Goal: Information Seeking & Learning: Check status

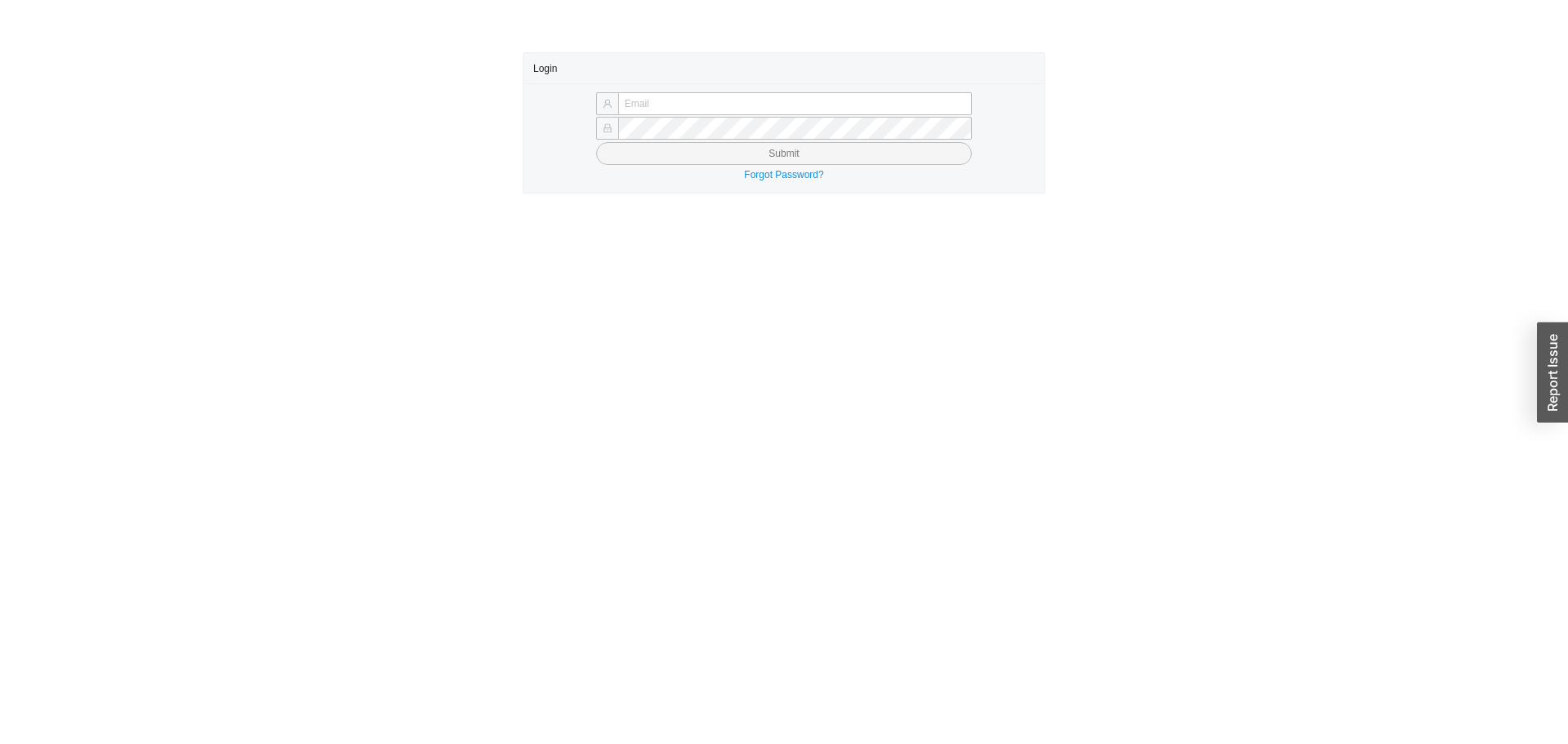
type input "yossi@asbathnj.com"
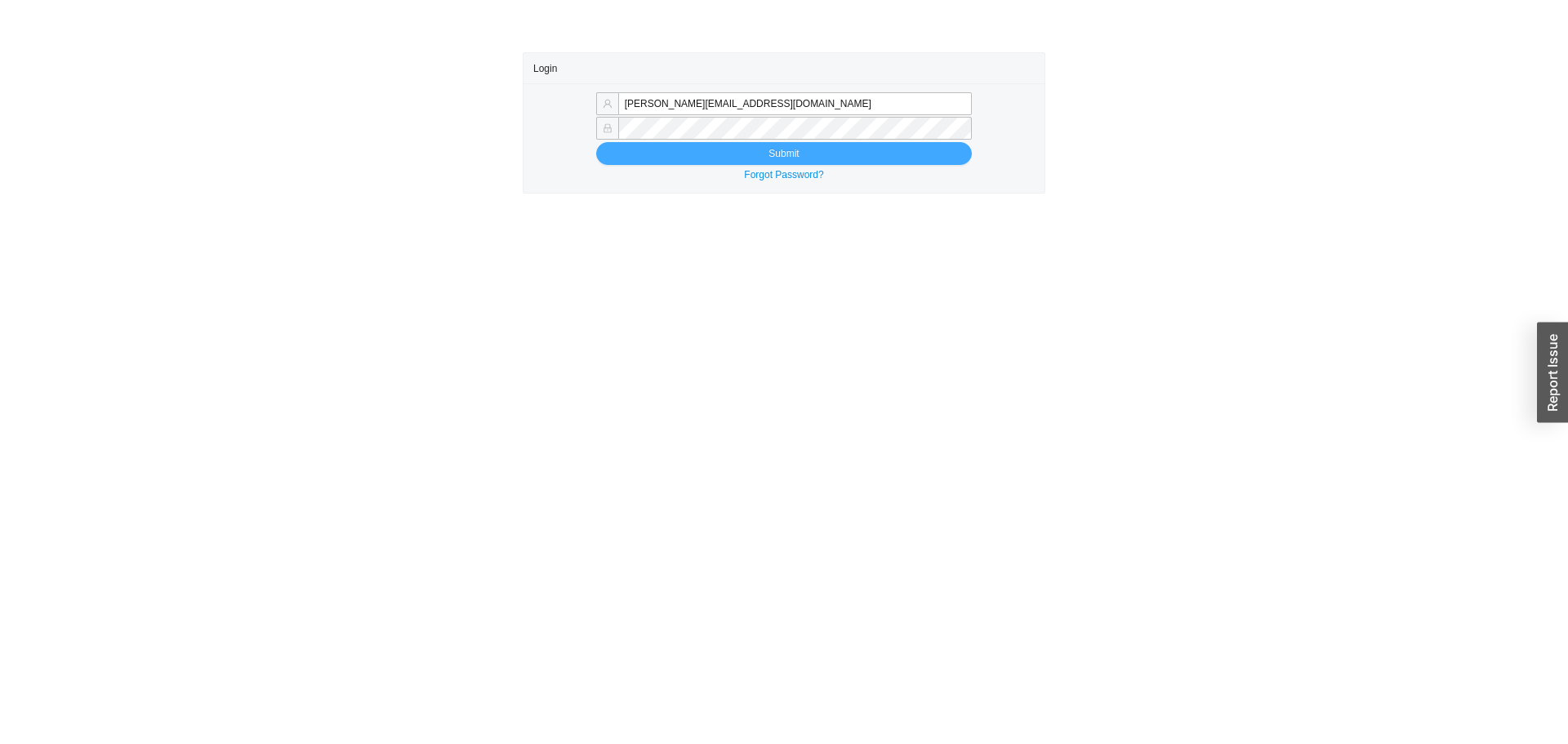
click at [673, 154] on button "Submit" at bounding box center [784, 154] width 376 height 22
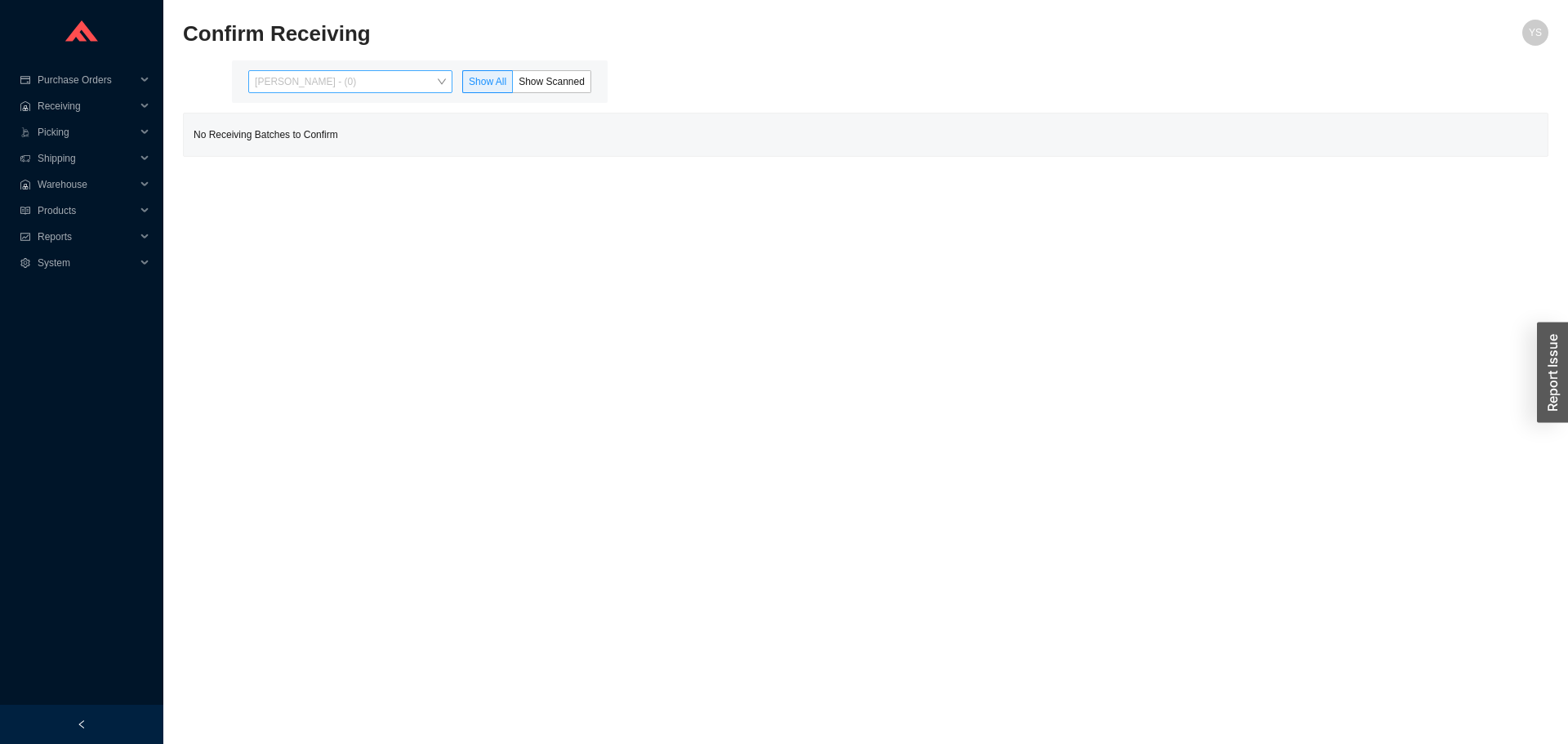
click at [292, 86] on span "Yossi Siff - (0)" at bounding box center [351, 82] width 191 height 22
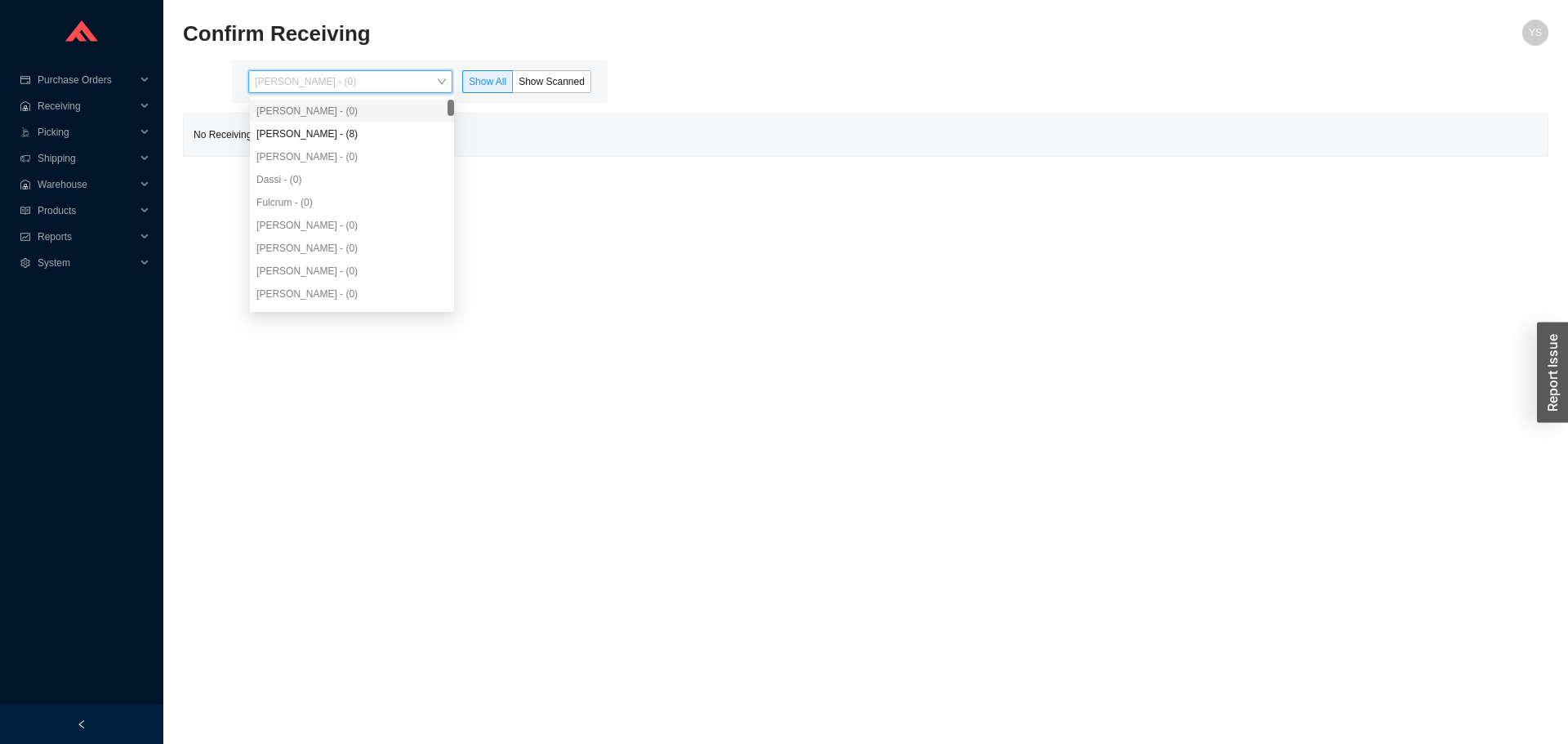
click at [296, 122] on div "Yossi Siff - (0)" at bounding box center [352, 111] width 204 height 22
click at [299, 129] on div "Angel Negron - (8)" at bounding box center [352, 134] width 204 height 22
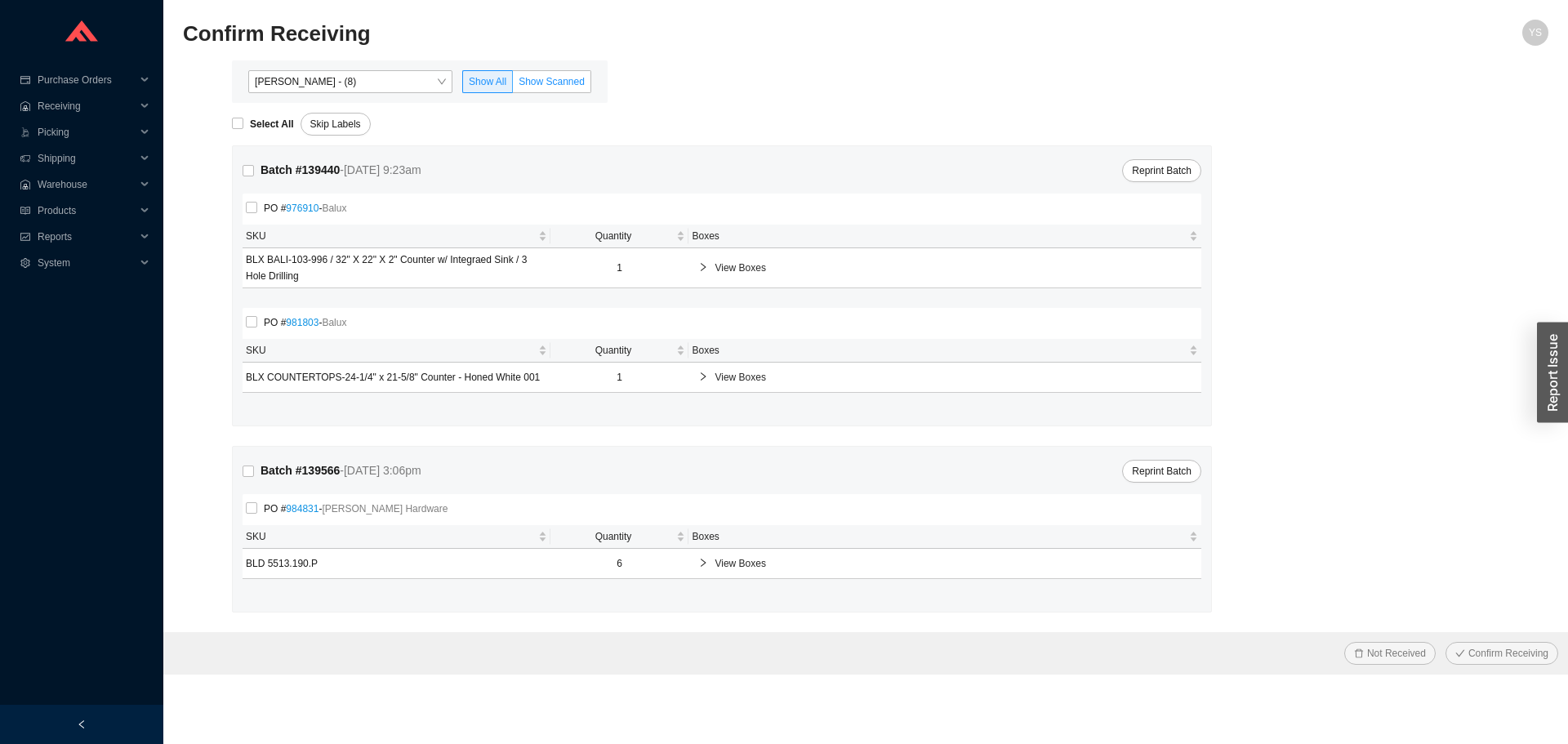
click at [542, 74] on label "Show Scanned" at bounding box center [552, 82] width 79 height 22
click at [513, 85] on input "Show Scanned" at bounding box center [513, 85] width 0 height 0
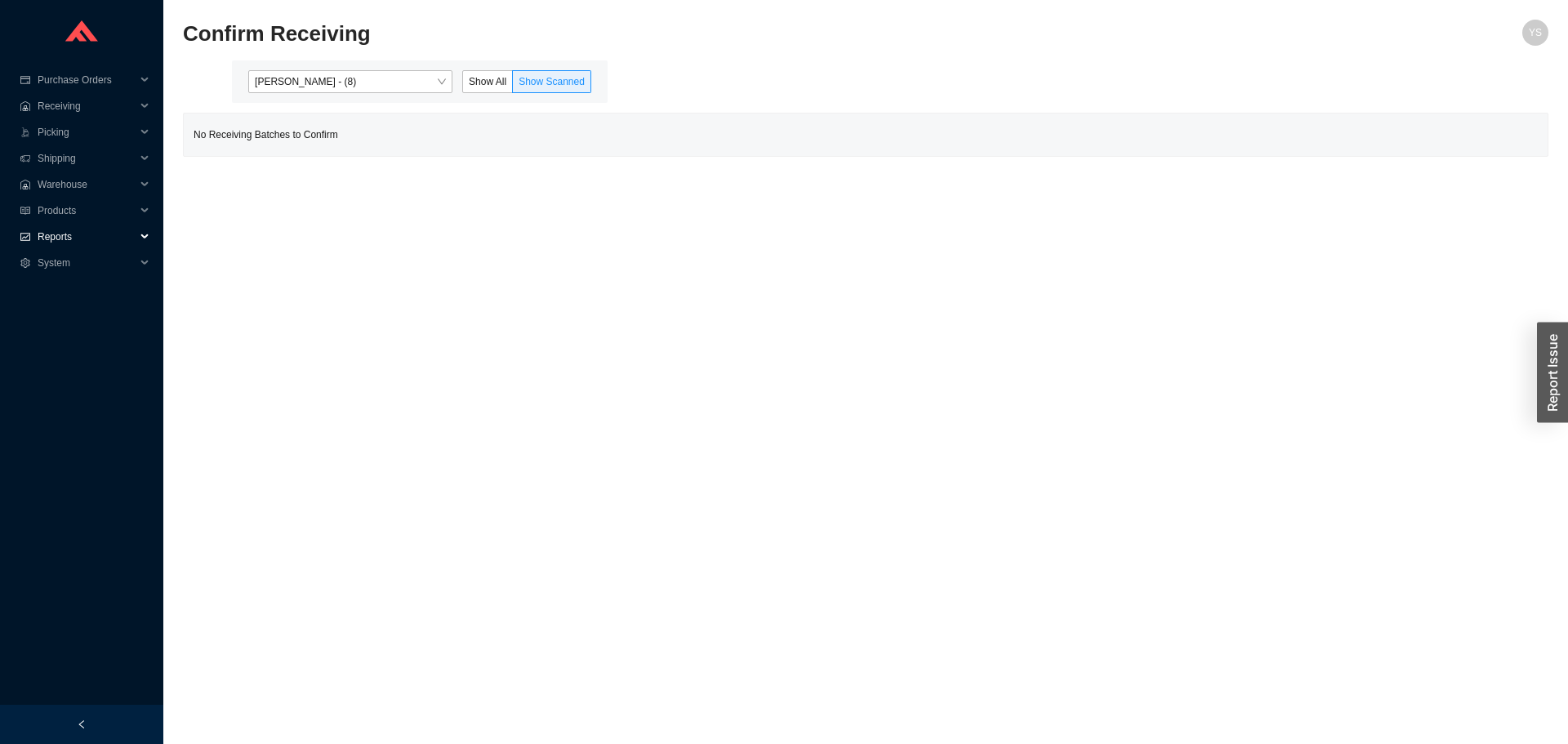
click at [41, 232] on span "Reports" at bounding box center [86, 237] width 98 height 26
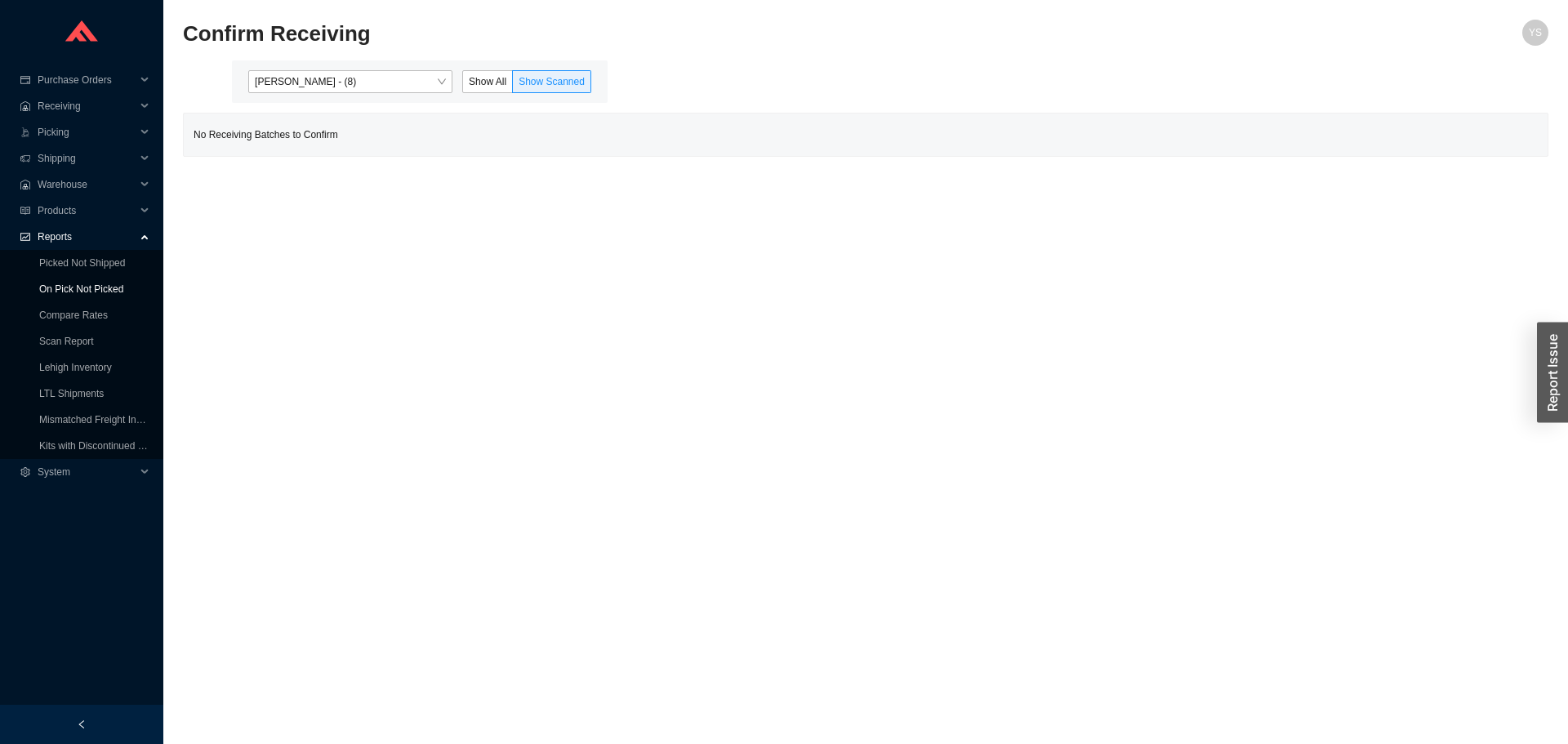
click at [61, 283] on link "On Pick Not Picked" at bounding box center [82, 289] width 84 height 11
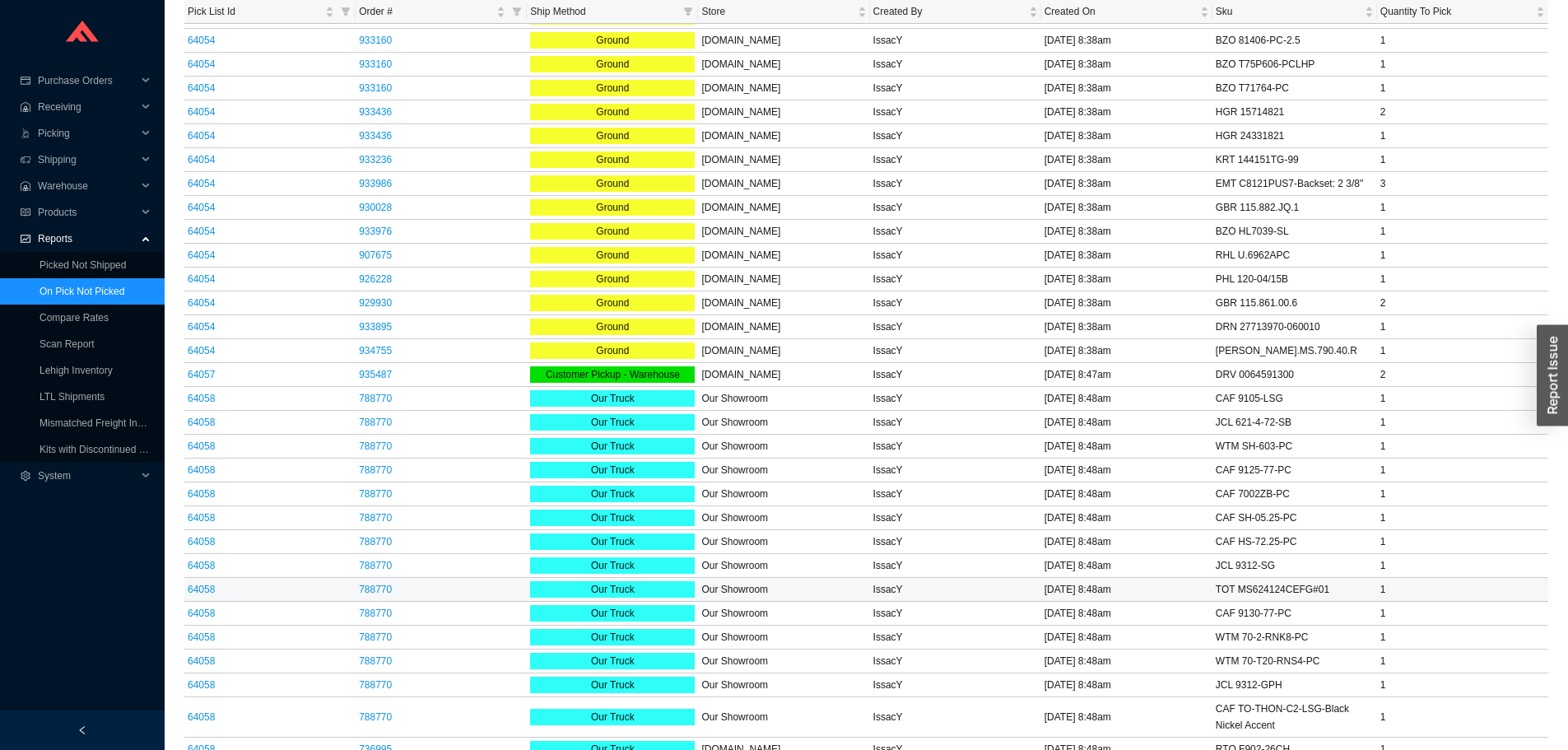
scroll to position [1976, 0]
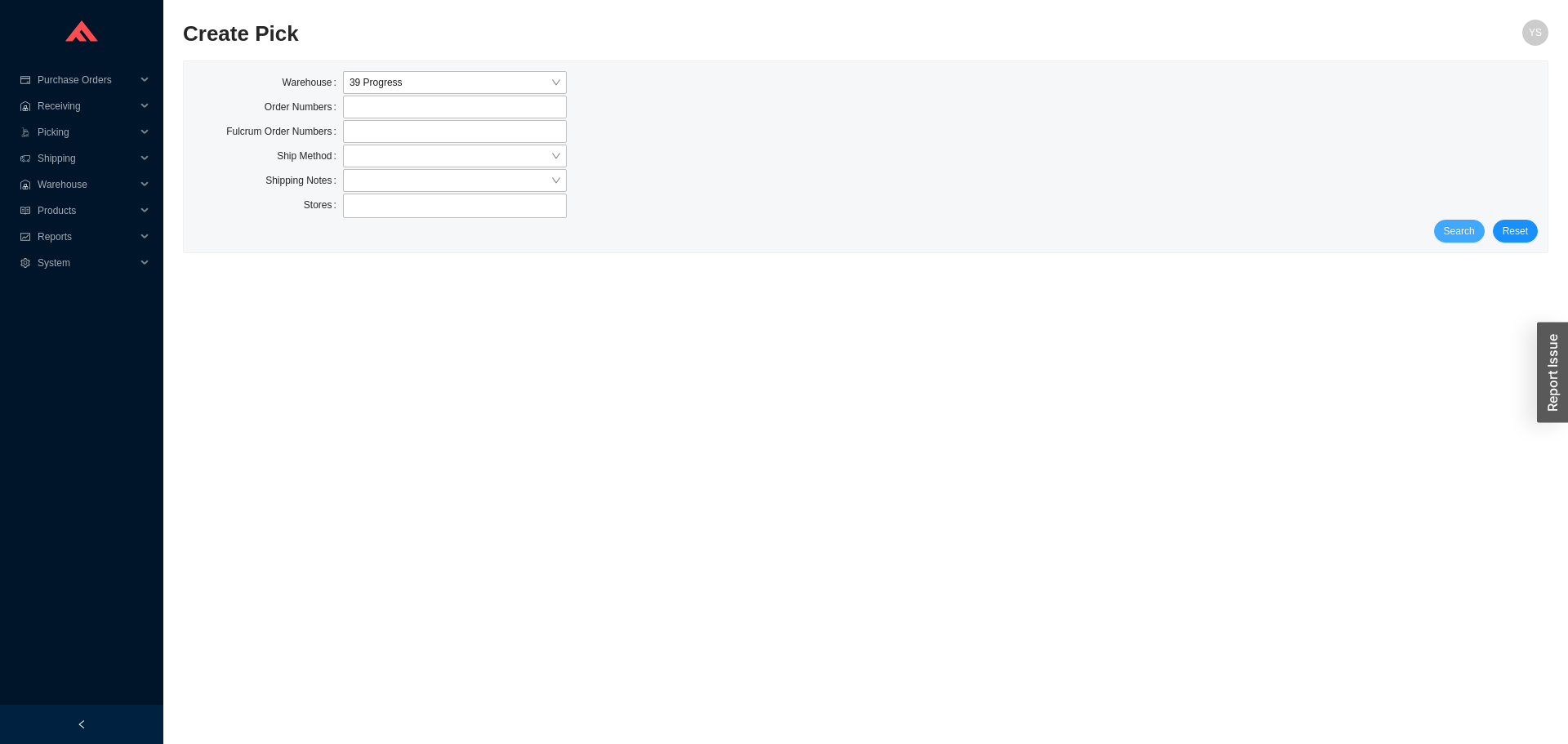
click at [1458, 237] on span "Search" at bounding box center [1459, 231] width 31 height 16
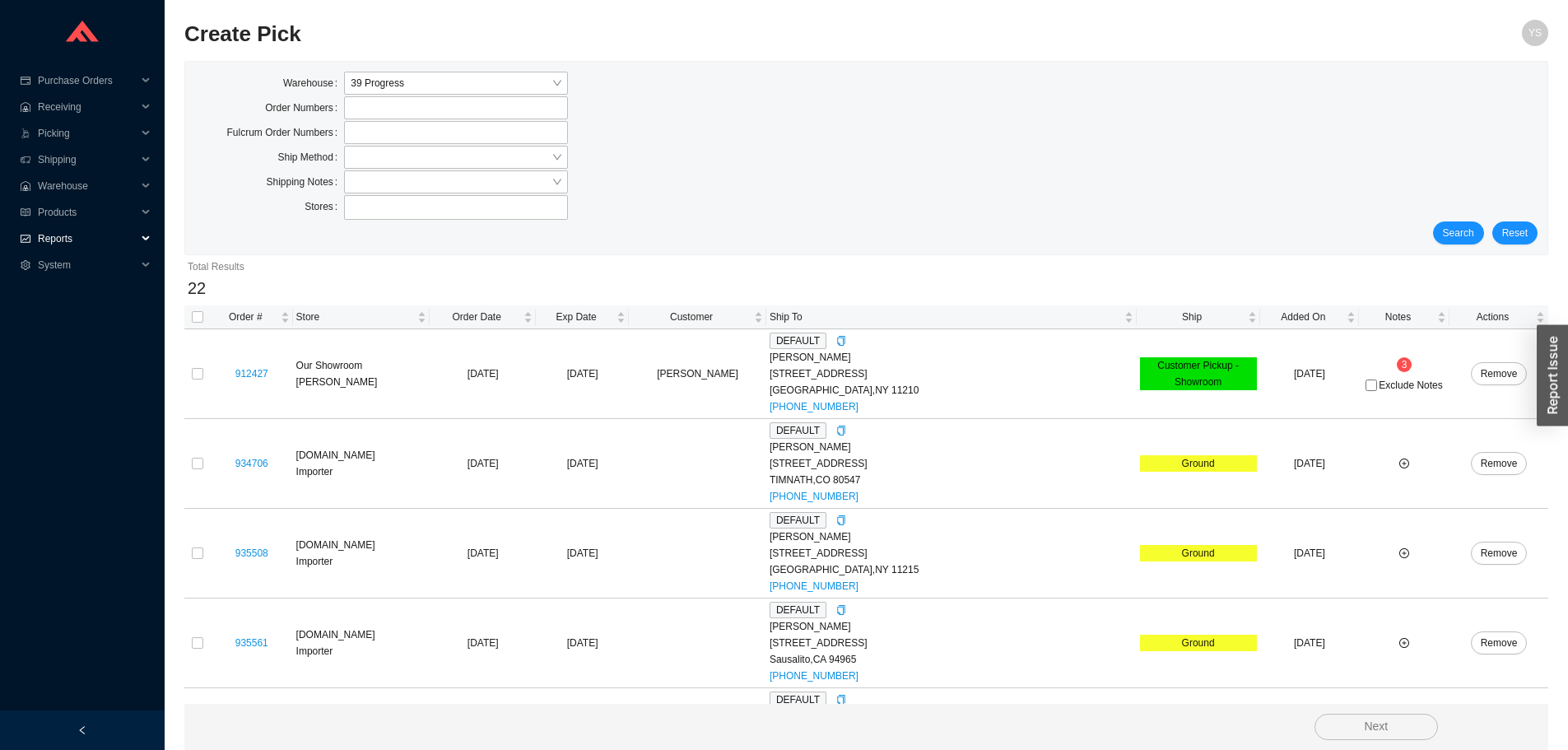
drag, startPoint x: 61, startPoint y: 230, endPoint x: 65, endPoint y: 248, distance: 18.4
click at [61, 232] on span "Reports" at bounding box center [87, 239] width 99 height 26
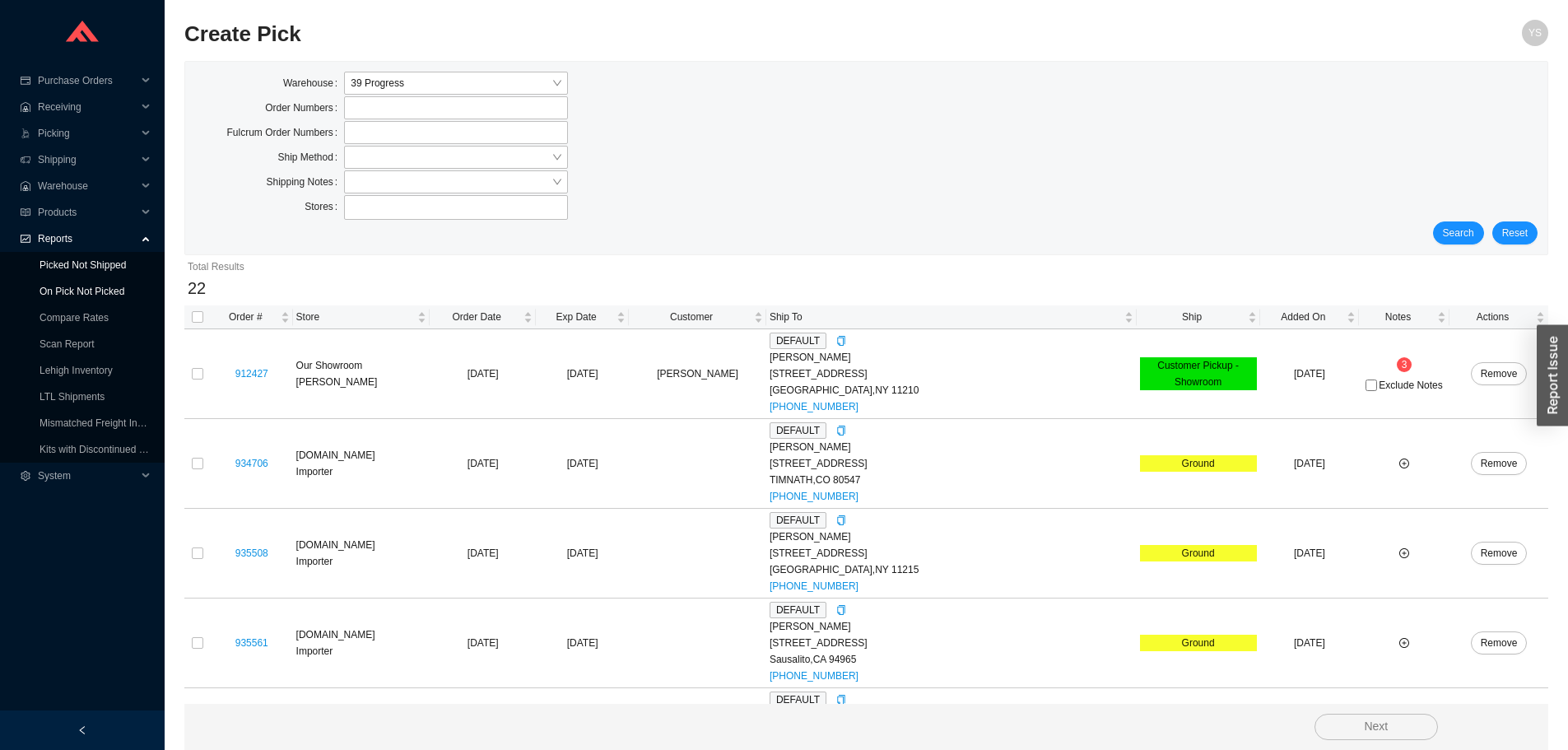
click at [52, 289] on link "On Pick Not Picked" at bounding box center [82, 291] width 85 height 11
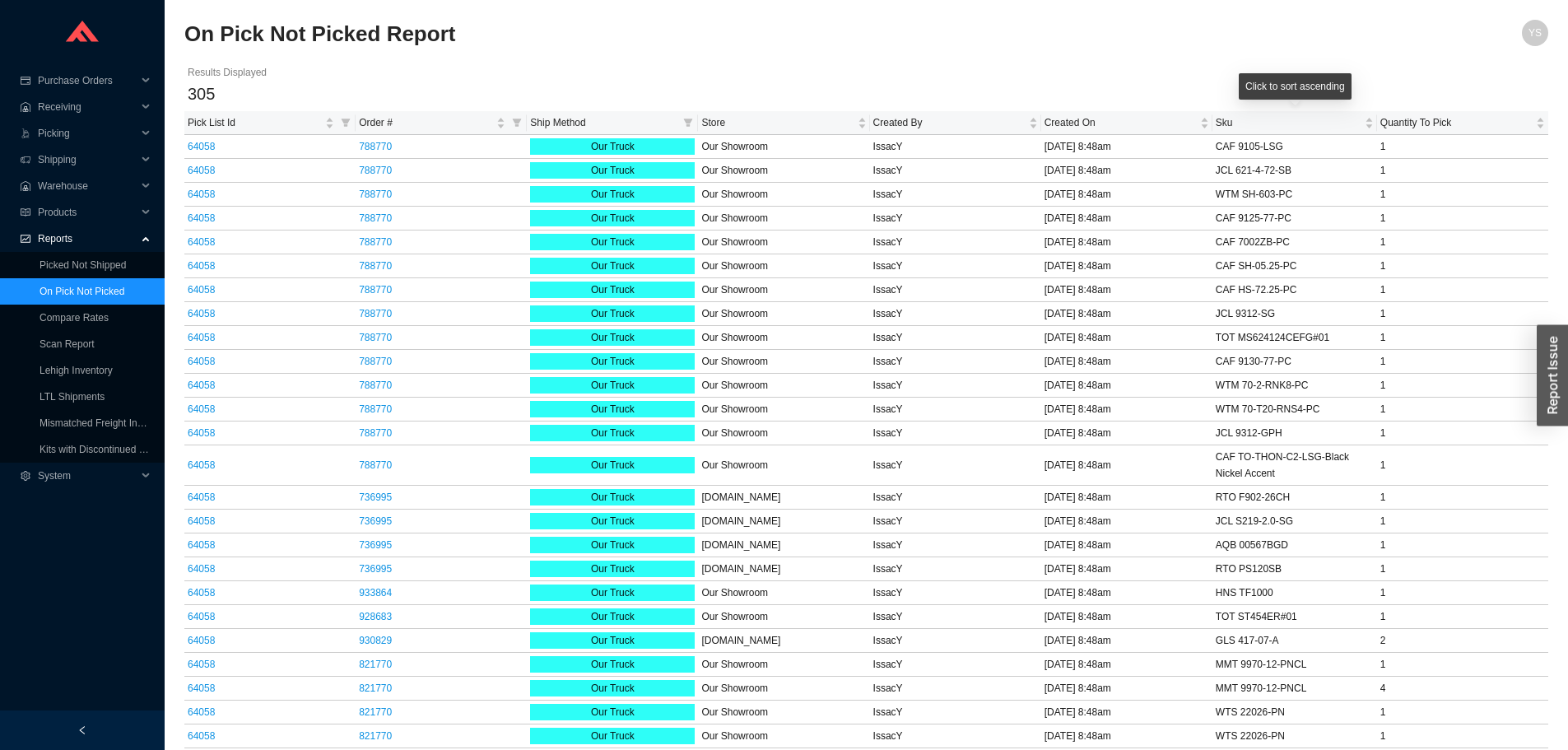
click at [1250, 109] on div "Click to sort ascending" at bounding box center [1295, 93] width 112 height 38
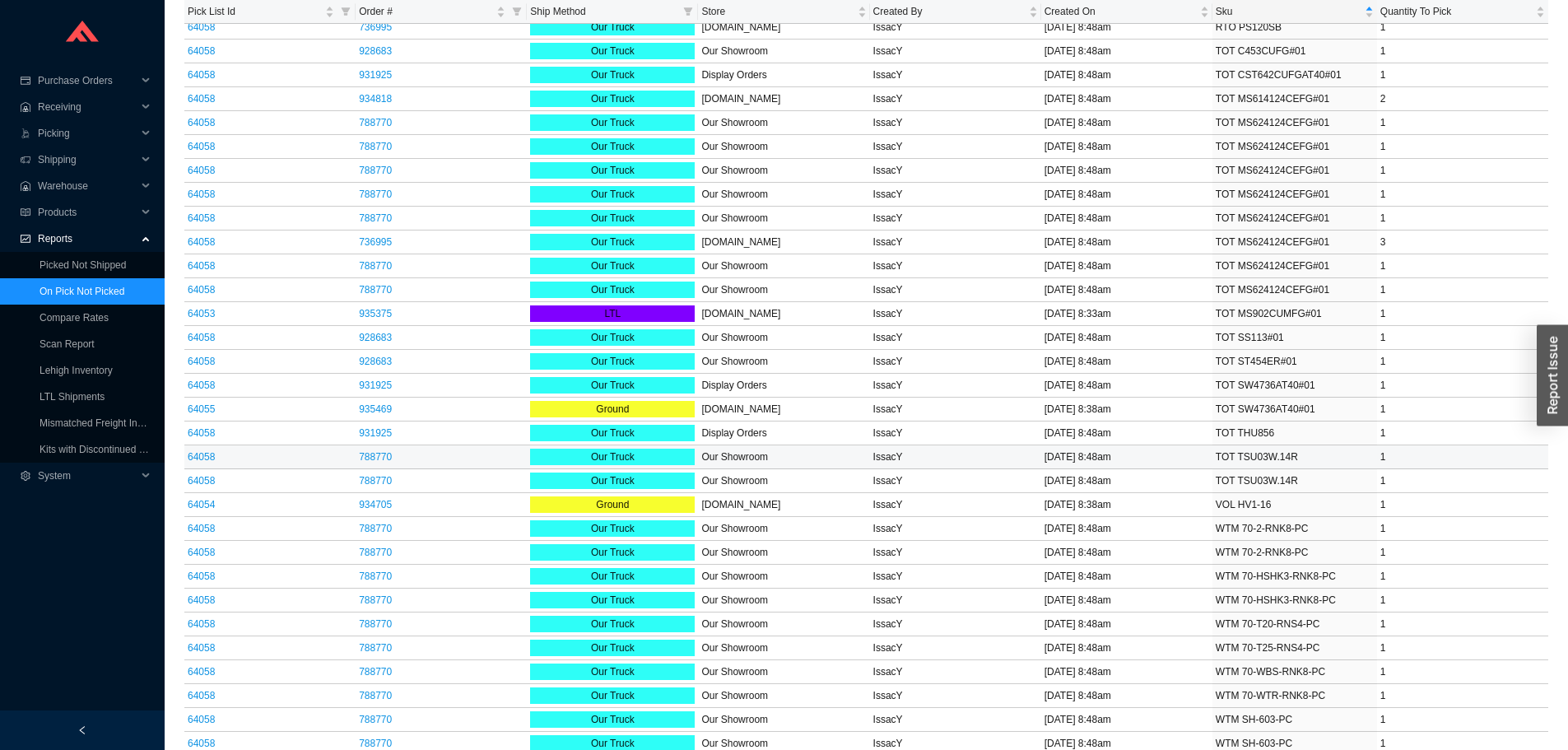
scroll to position [4693, 0]
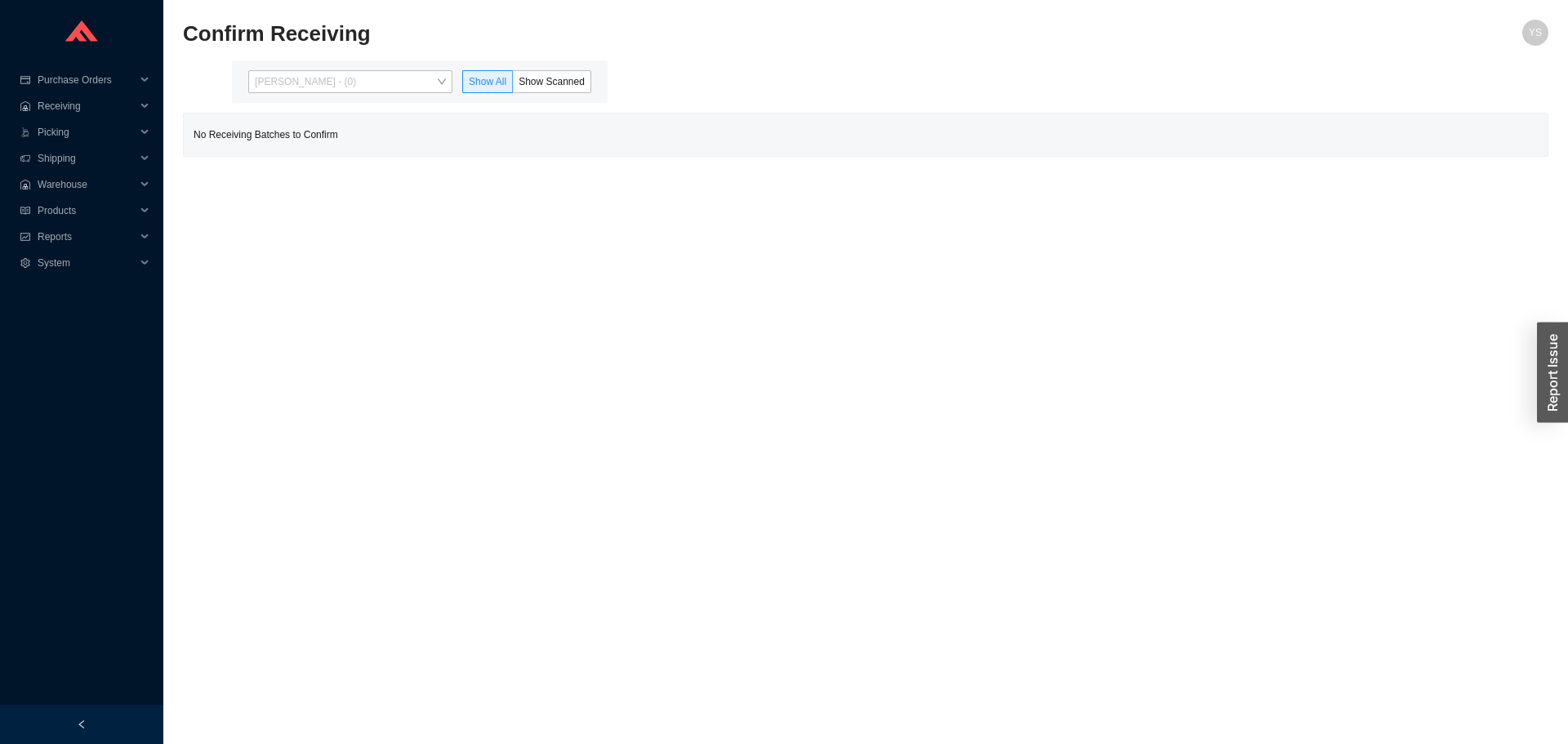
drag, startPoint x: 328, startPoint y: 90, endPoint x: 328, endPoint y: 105, distance: 15.0
click at [328, 91] on span "[PERSON_NAME] - (0)" at bounding box center [351, 82] width 191 height 22
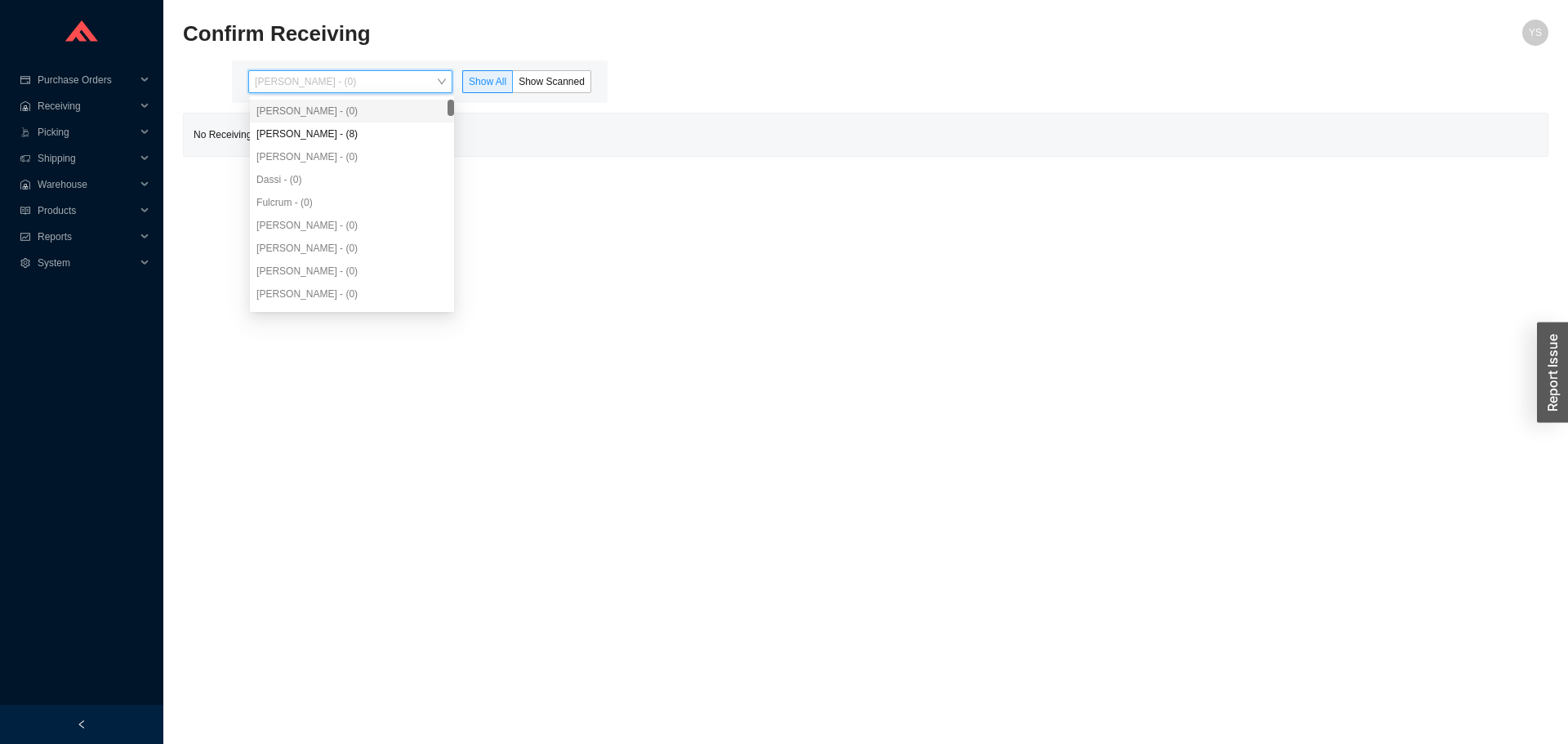
click at [335, 131] on div "Yossi Siff - (0) Angel Negron - (8) Aron - (0) Dassi - (0) Fulcrum - (0) Miriam…" at bounding box center [352, 225] width 204 height 251
click at [335, 131] on div "Angel Negron - (8)" at bounding box center [352, 134] width 191 height 15
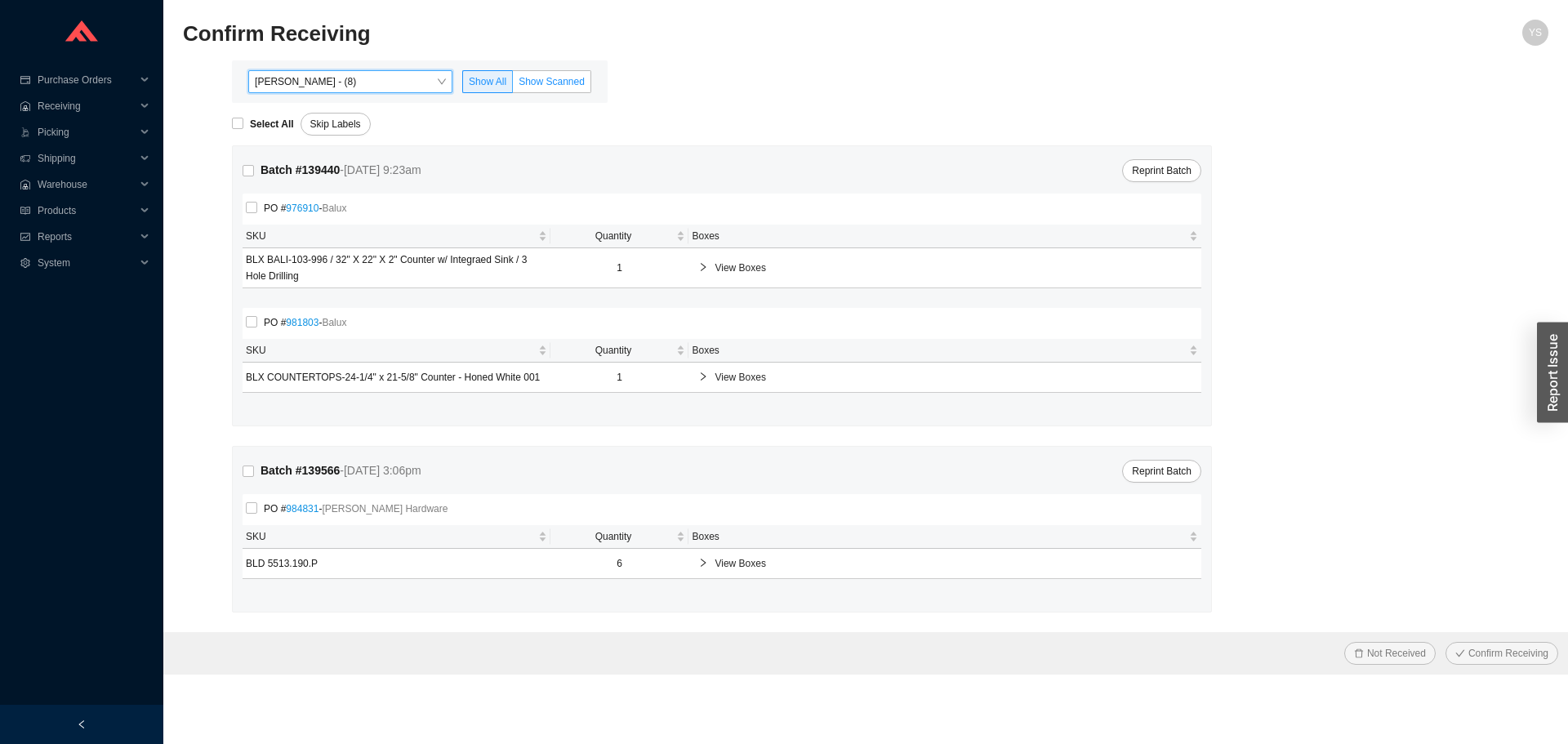
click at [574, 82] on span "Show Scanned" at bounding box center [551, 82] width 67 height 11
click at [513, 85] on input "Show Scanned" at bounding box center [513, 85] width 0 height 0
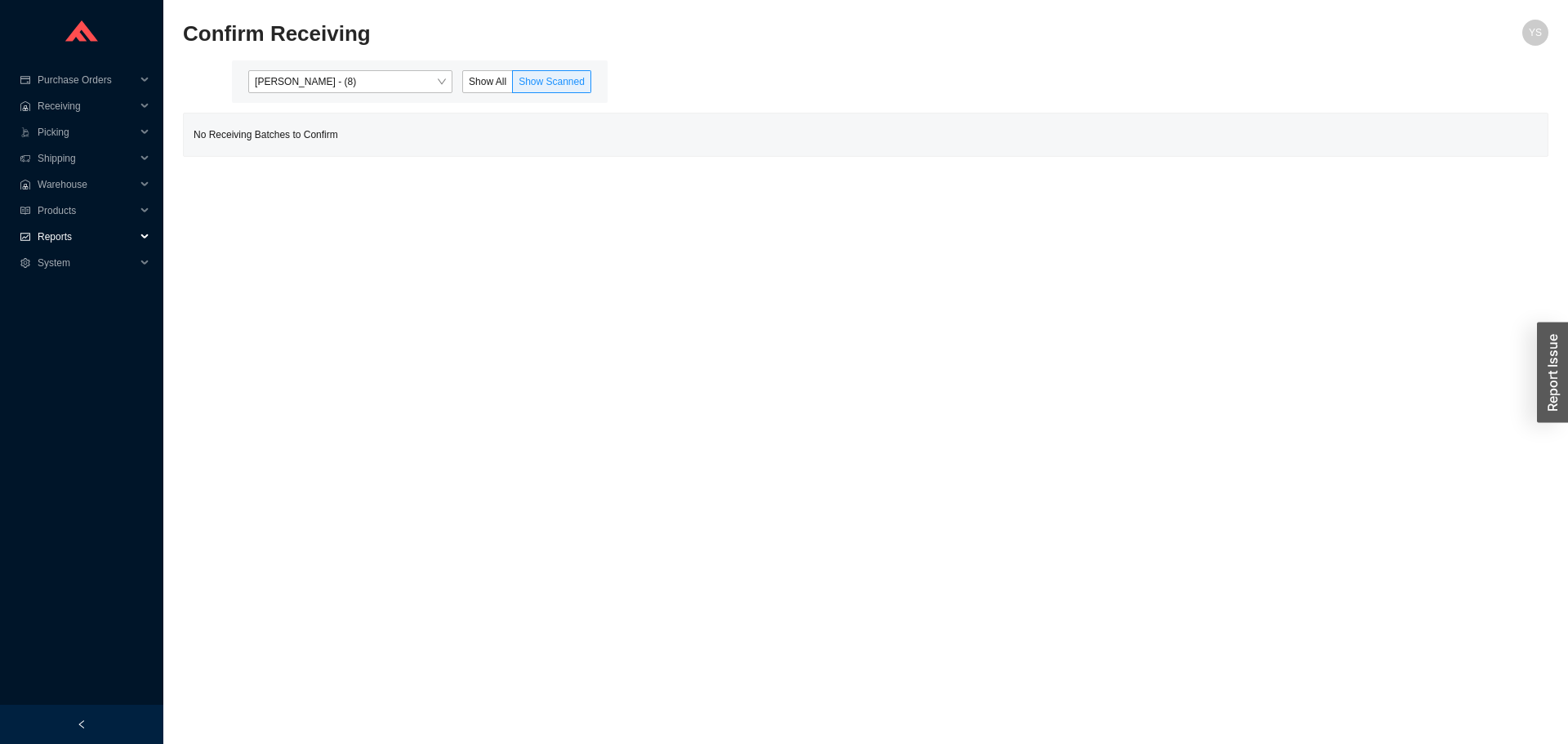
click at [46, 231] on span "Reports" at bounding box center [86, 237] width 98 height 26
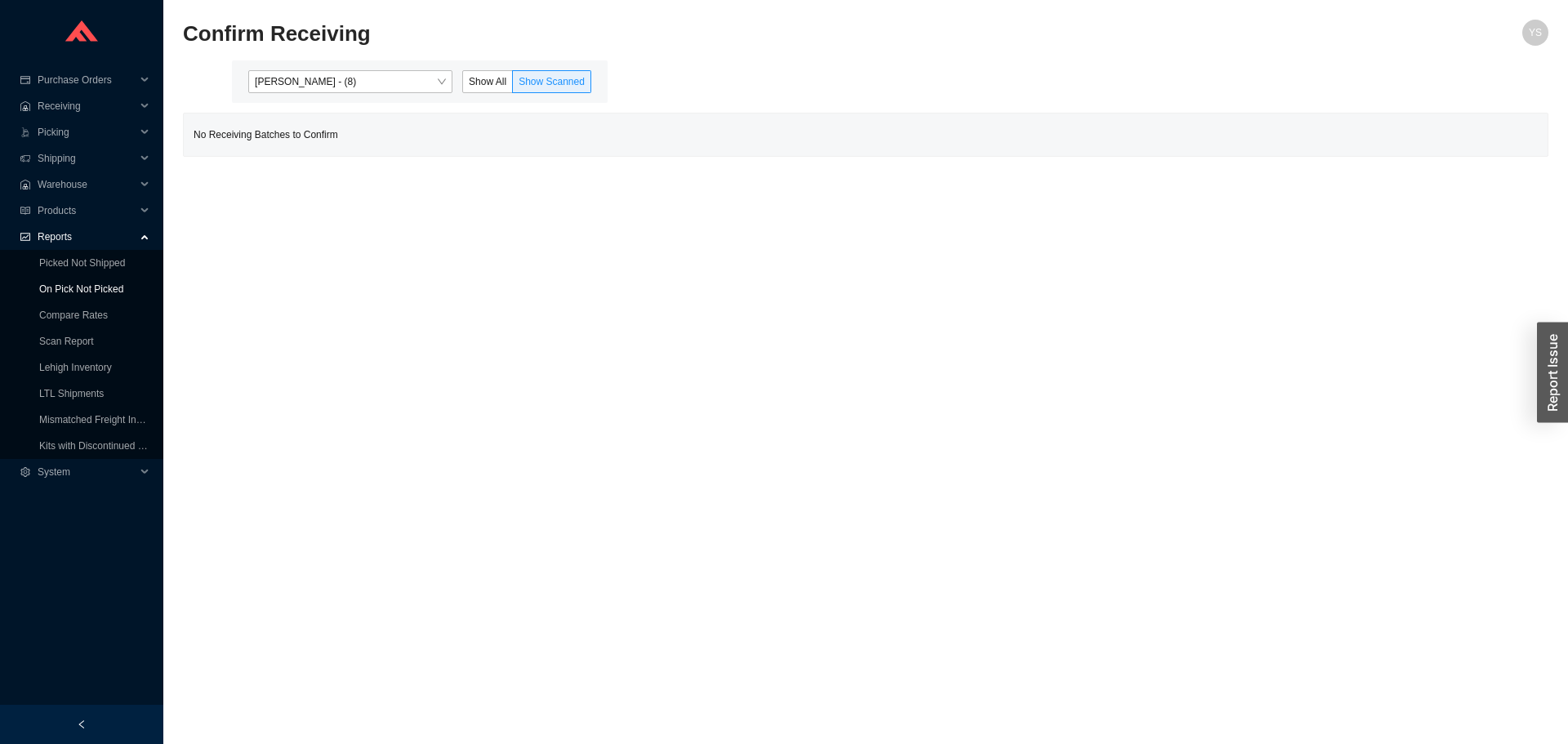
click at [52, 290] on link "On Pick Not Picked" at bounding box center [82, 289] width 84 height 11
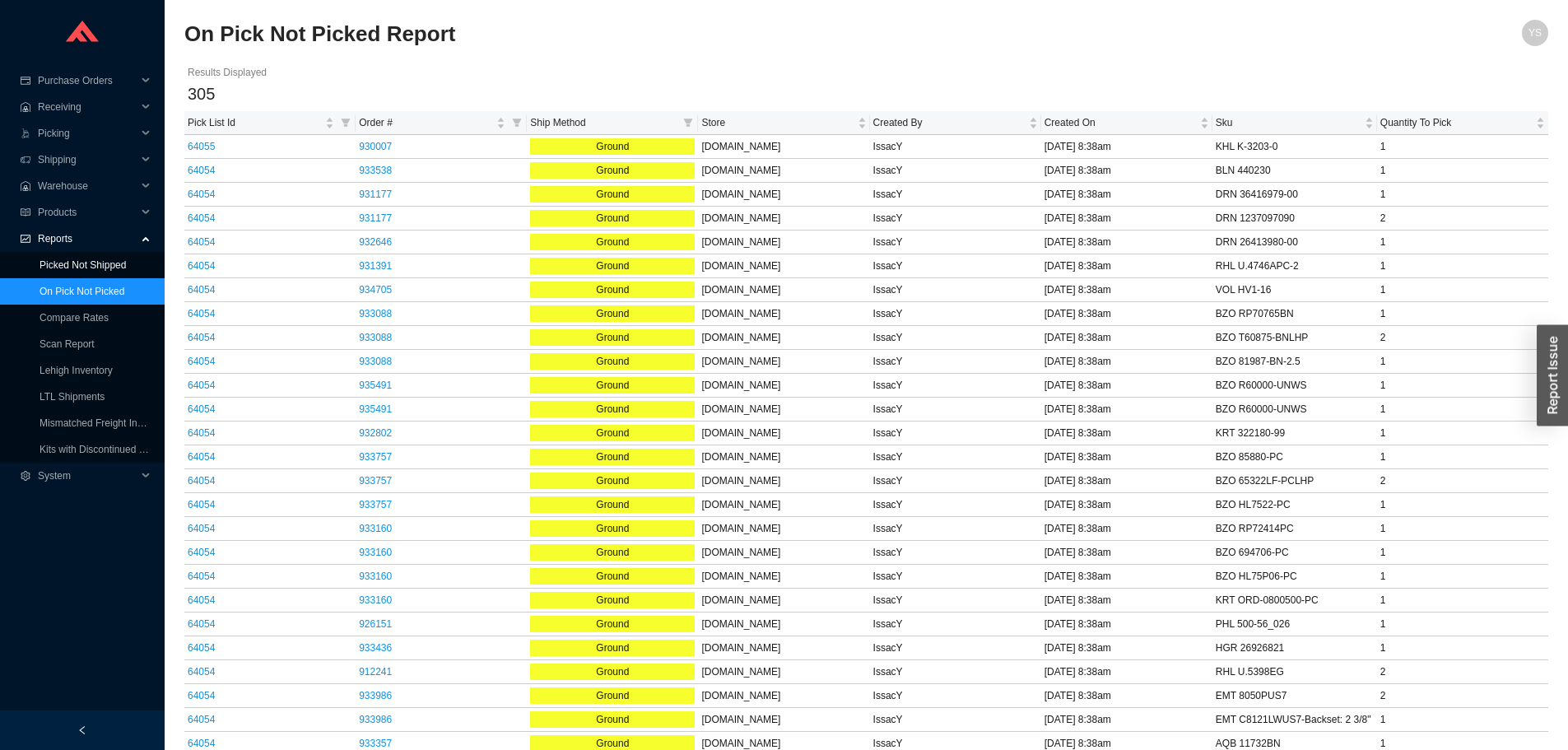
click at [107, 260] on link "Picked Not Shipped" at bounding box center [83, 265] width 87 height 11
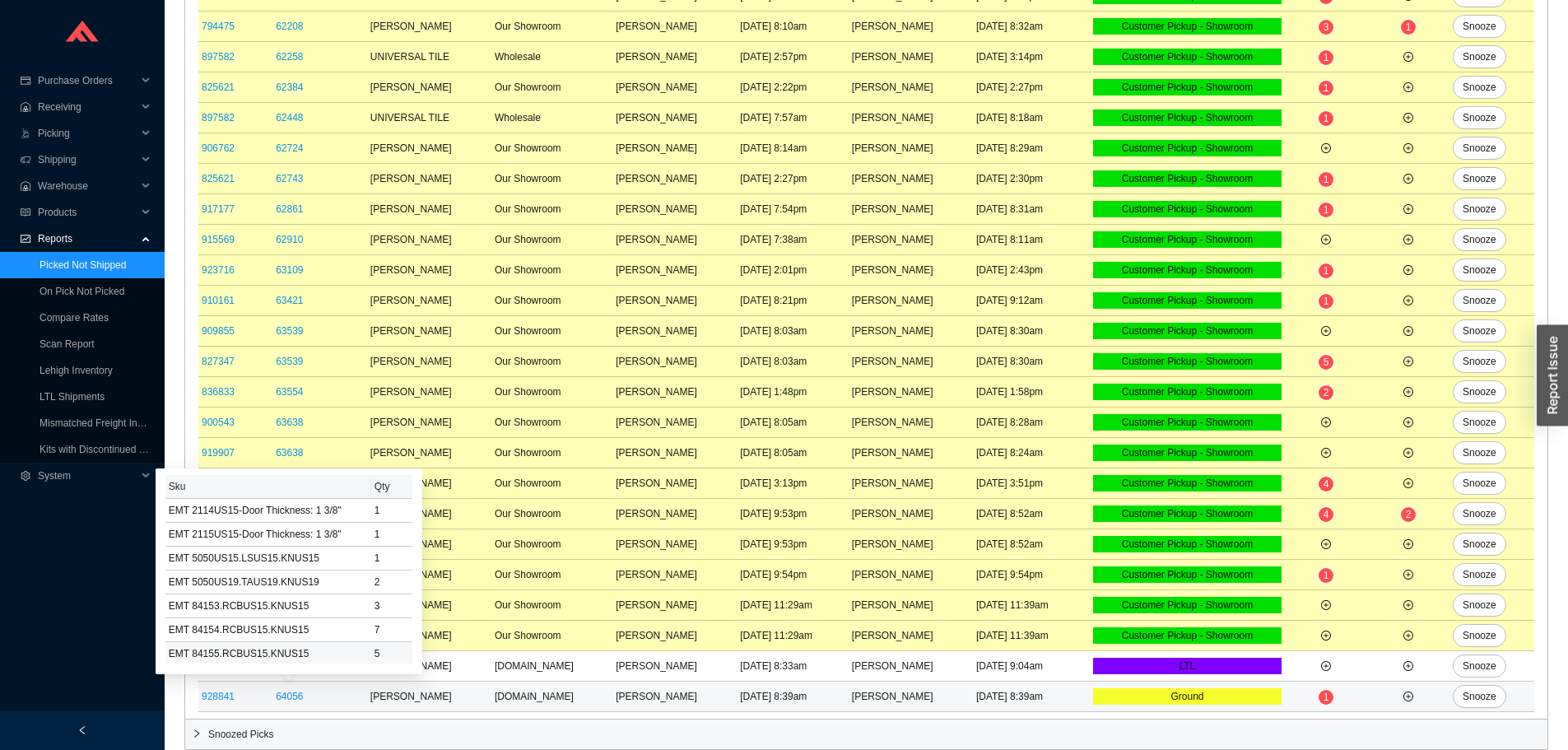
scroll to position [127, 0]
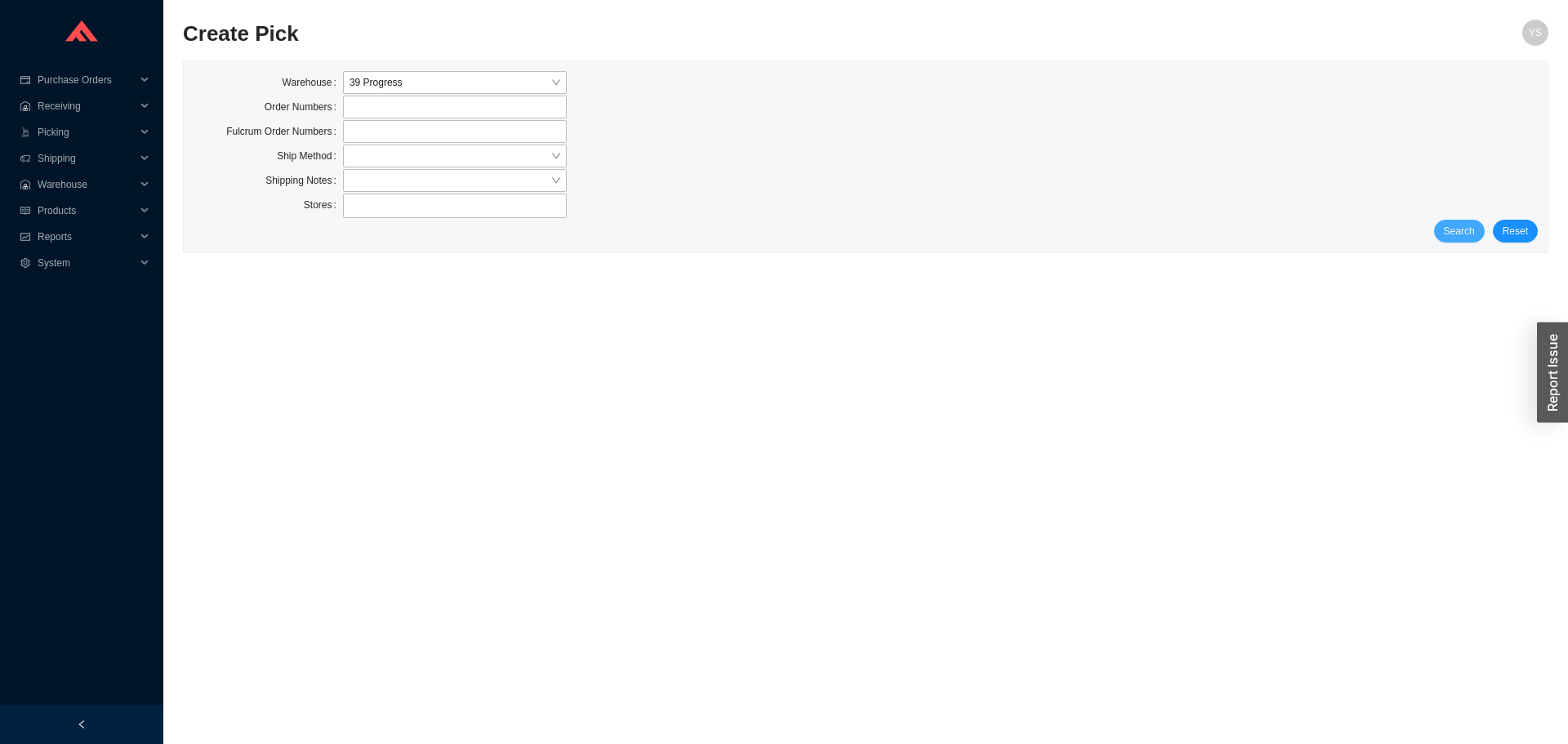
click at [1464, 243] on button "Search" at bounding box center [1460, 231] width 51 height 22
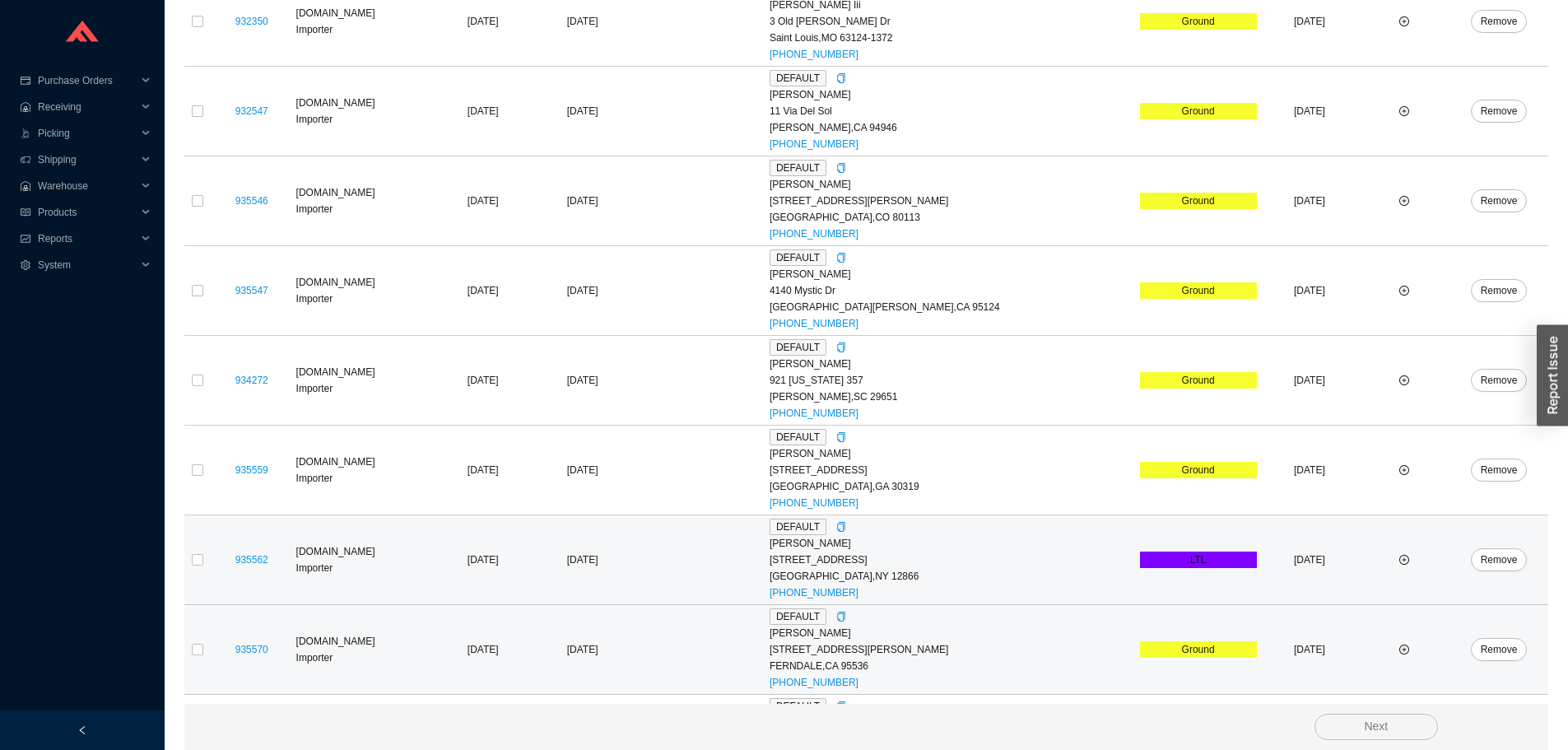
scroll to position [1599, 0]
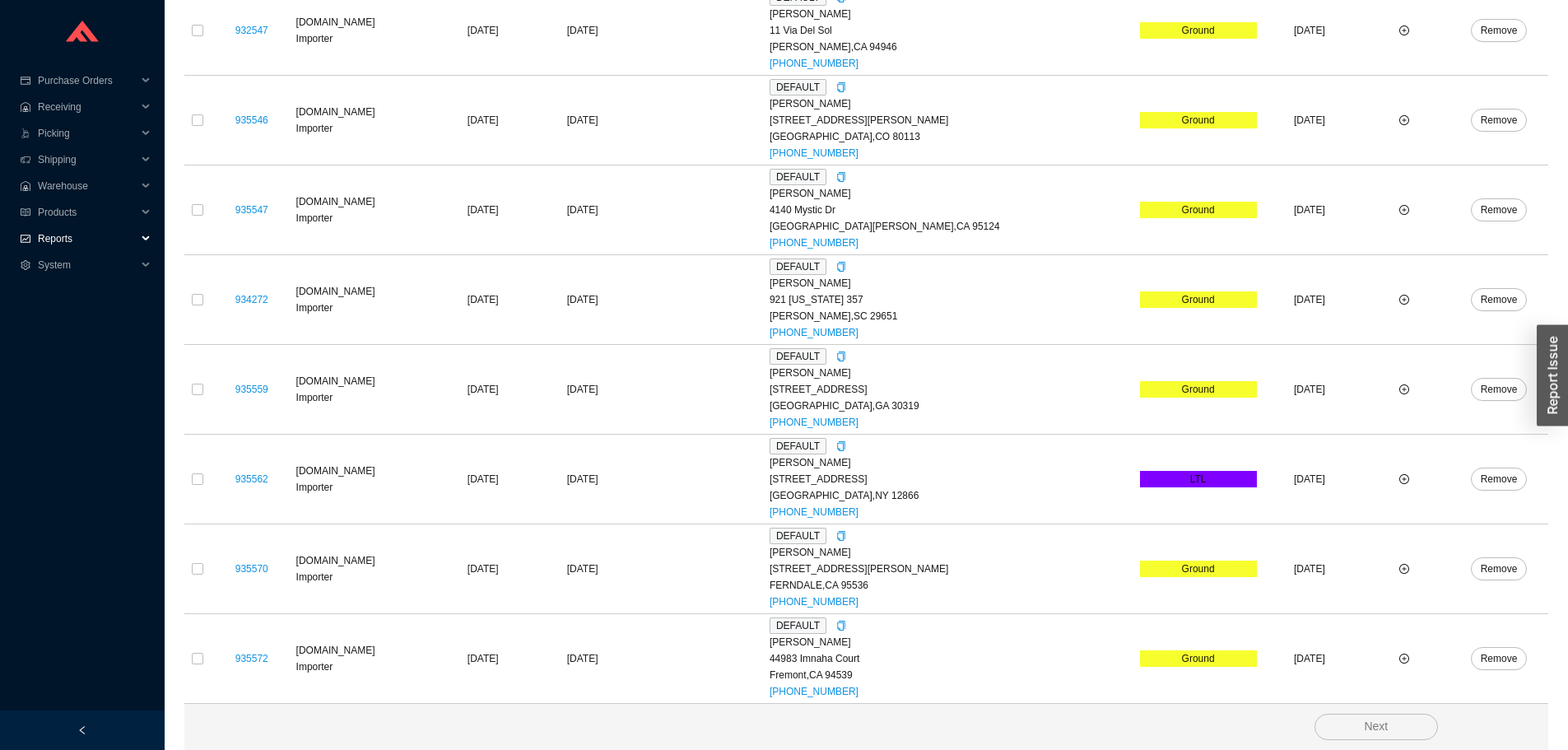
click at [84, 241] on span "Reports" at bounding box center [87, 239] width 99 height 26
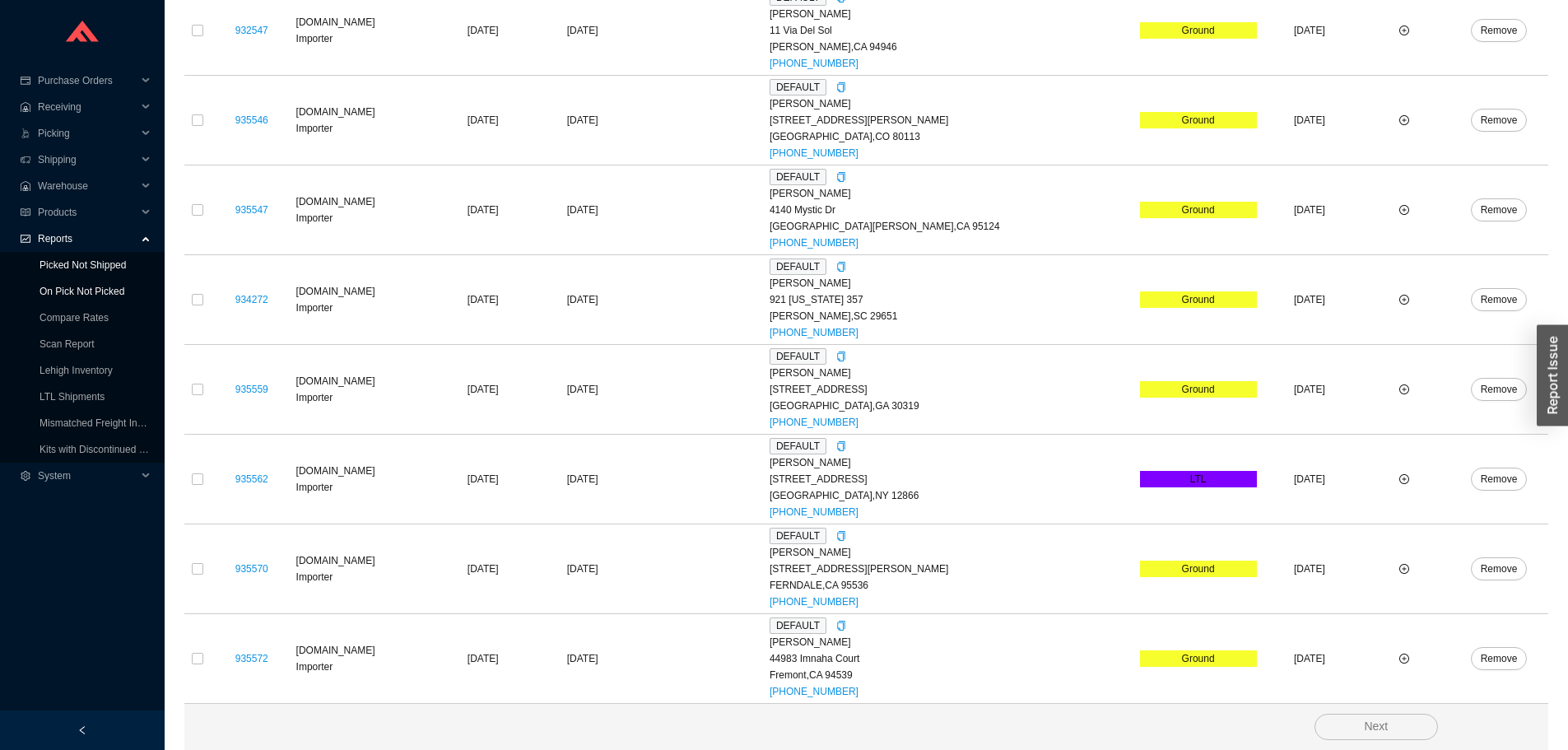
click at [74, 285] on link "On Pick Not Picked" at bounding box center [82, 291] width 85 height 11
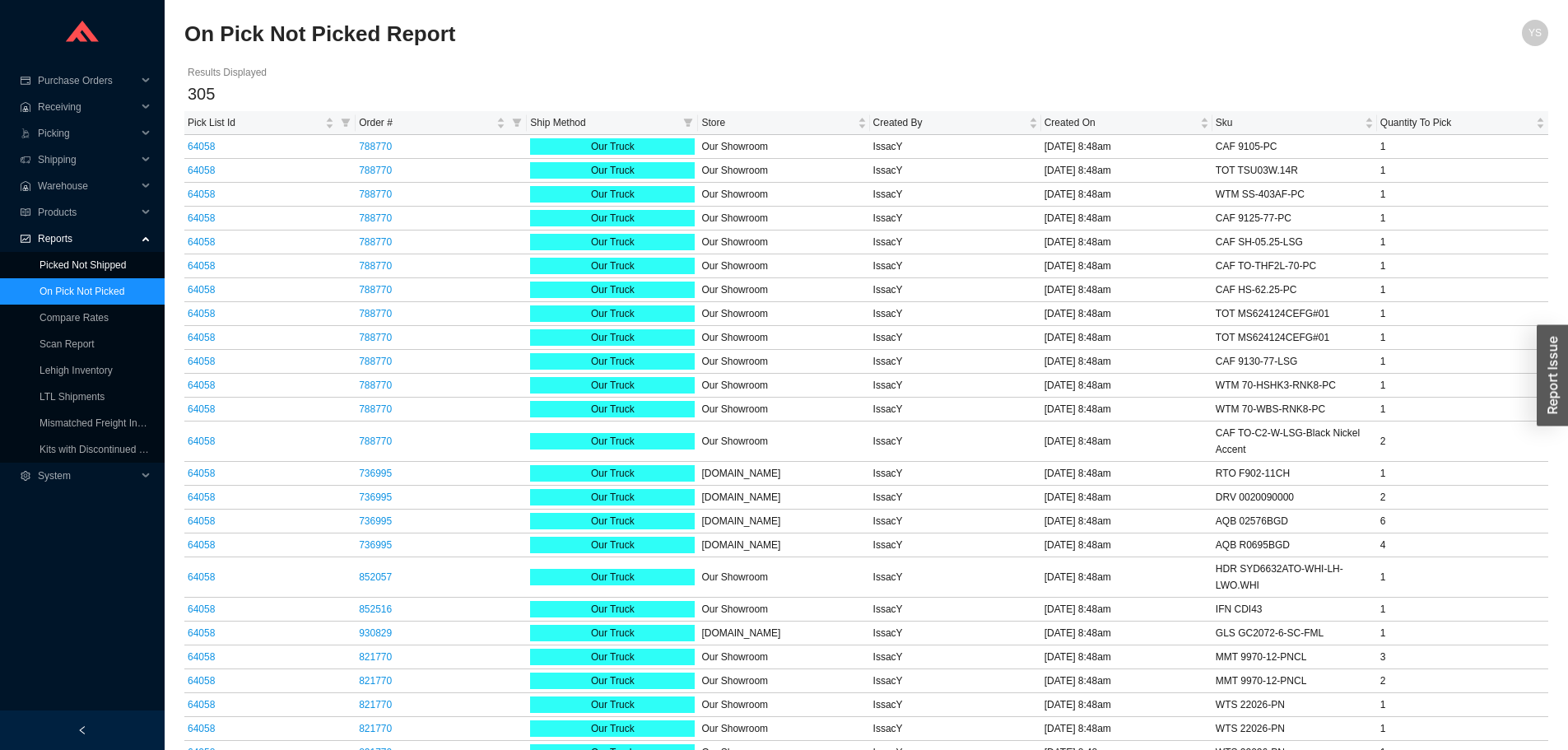
click at [75, 260] on link "Picked Not Shipped" at bounding box center [83, 265] width 87 height 11
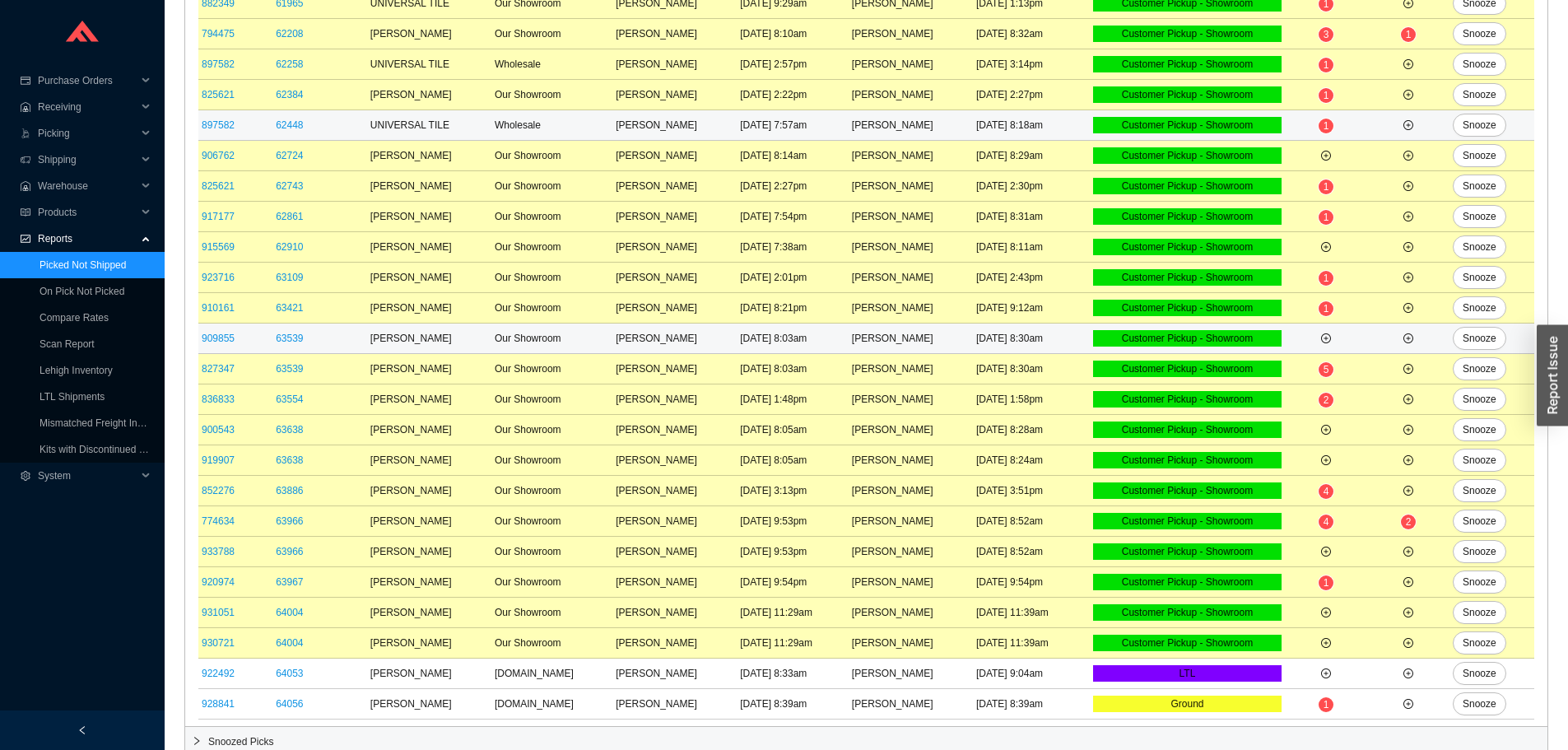
scroll to position [388, 0]
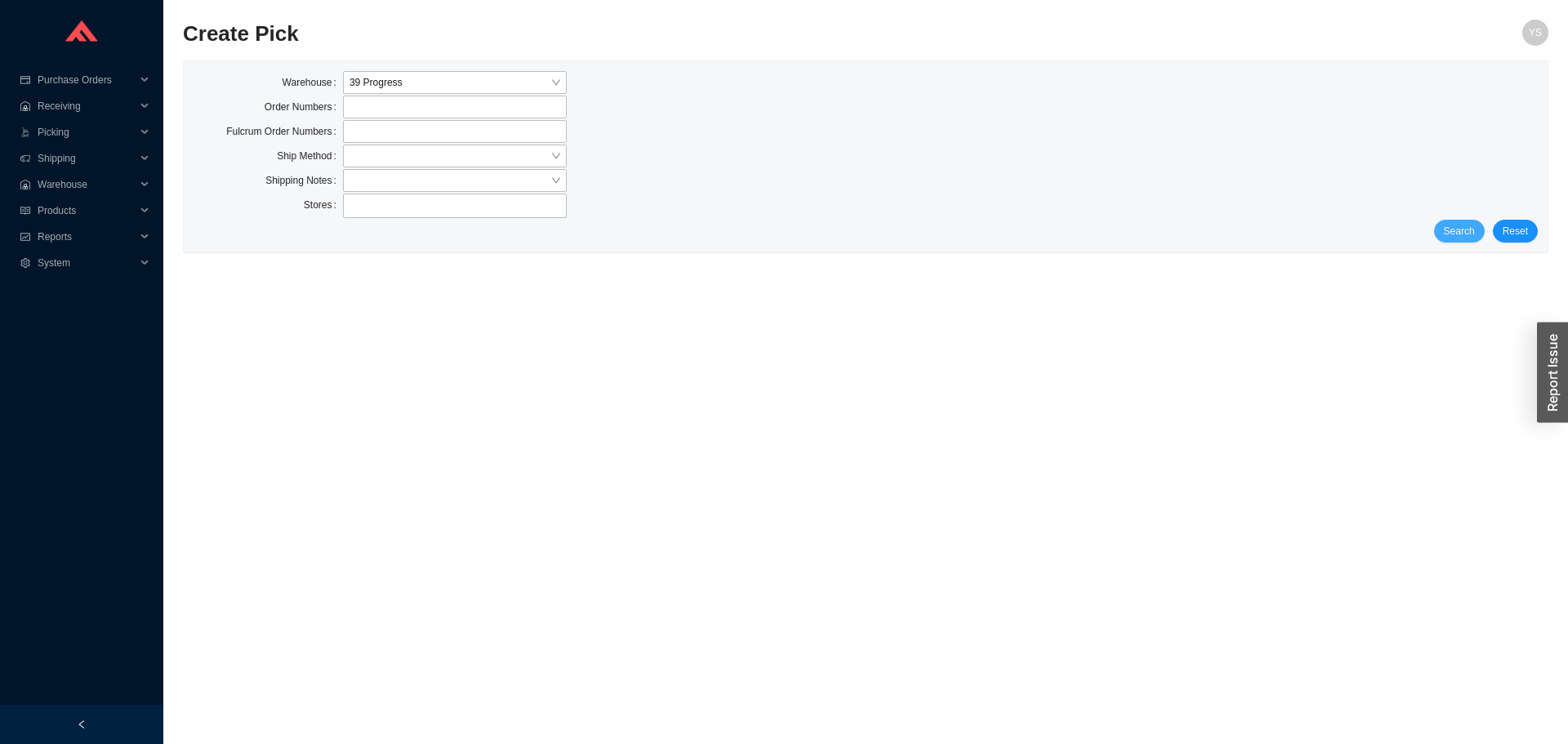
click at [1460, 241] on button "Search" at bounding box center [1460, 231] width 51 height 22
